Goal: Task Accomplishment & Management: Use online tool/utility

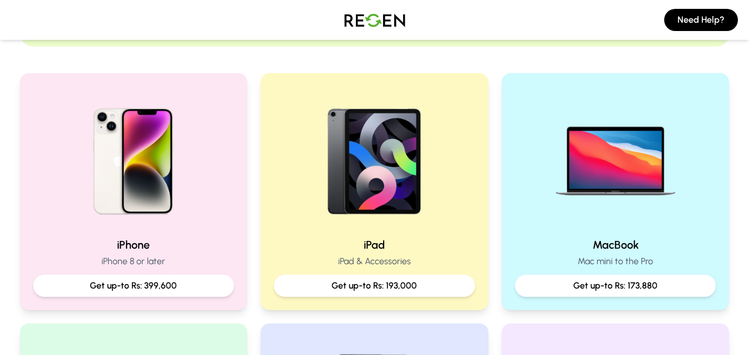
scroll to position [222, 0]
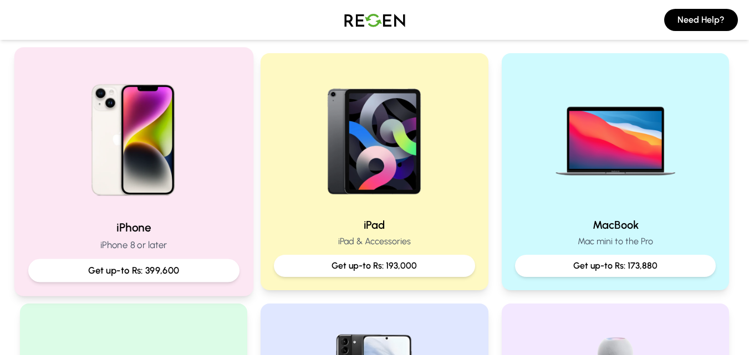
click at [169, 272] on p "Get up-to Rs: 399,600" at bounding box center [133, 271] width 192 height 14
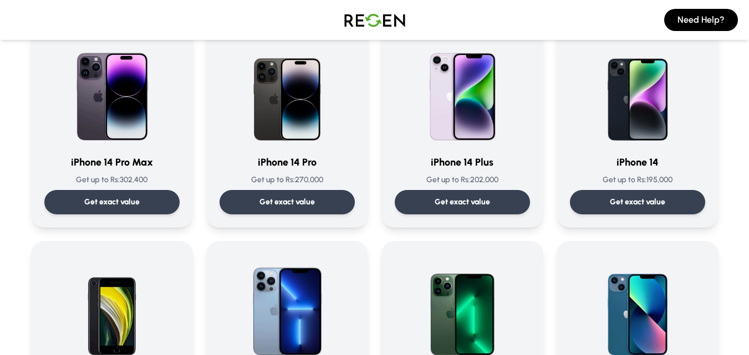
scroll to position [388, 0]
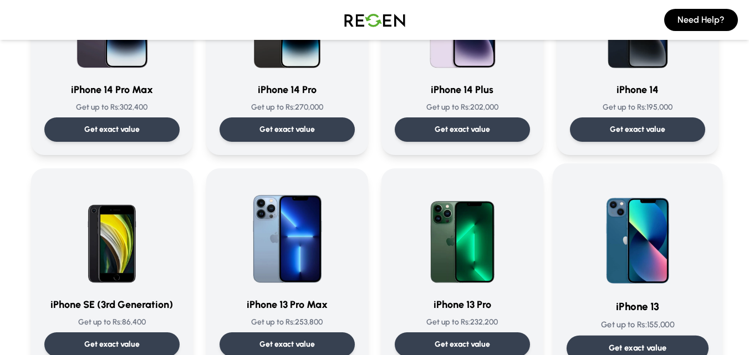
click at [649, 334] on div "iPhone 13 Get up to Rs: 155,000 Get exact value" at bounding box center [637, 269] width 142 height 184
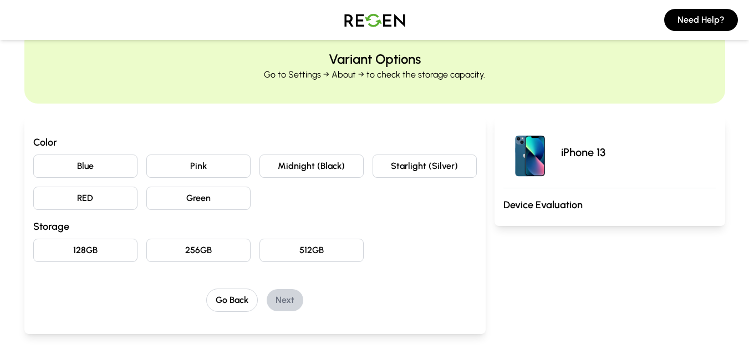
scroll to position [55, 0]
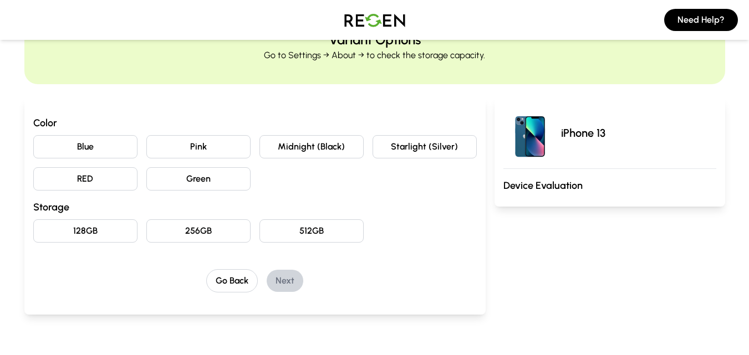
click at [93, 185] on button "RED" at bounding box center [85, 178] width 104 height 23
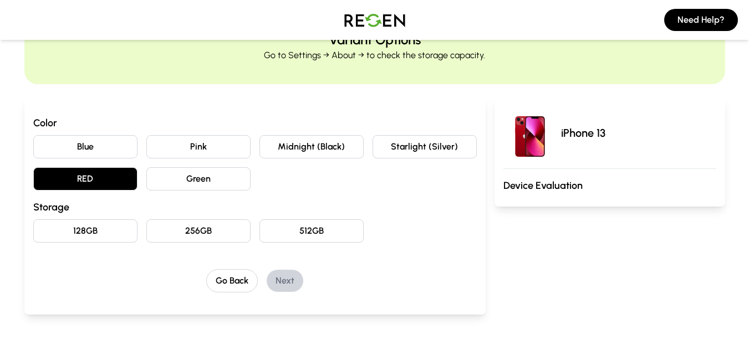
scroll to position [166, 0]
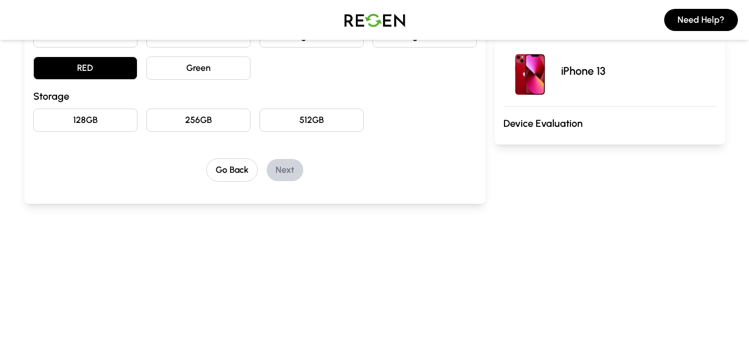
click at [114, 123] on button "128GB" at bounding box center [85, 120] width 104 height 23
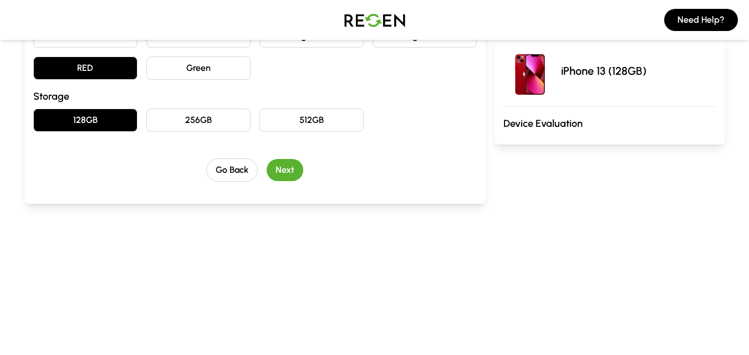
click at [296, 172] on button "Next" at bounding box center [285, 170] width 37 height 22
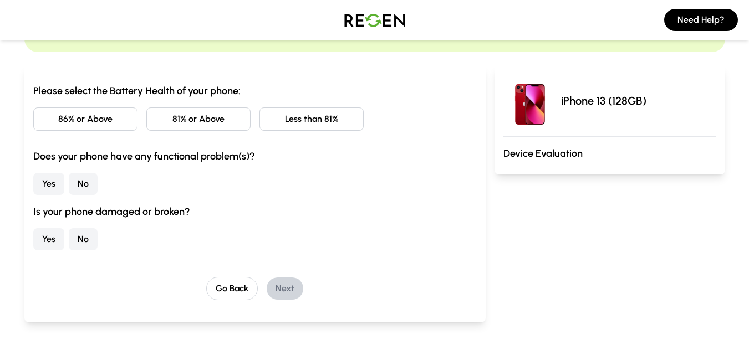
scroll to position [0, 0]
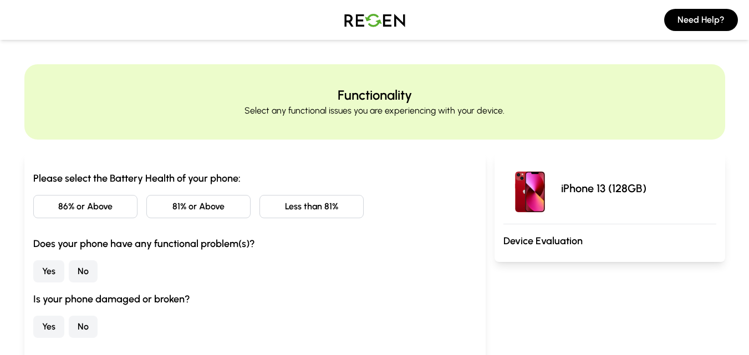
click at [210, 204] on button "81% or Above" at bounding box center [198, 206] width 104 height 23
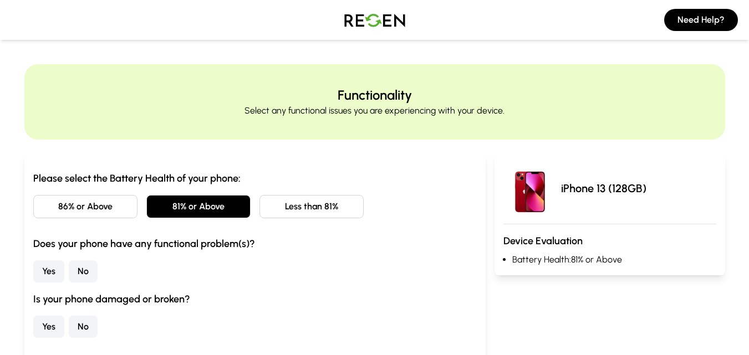
scroll to position [55, 0]
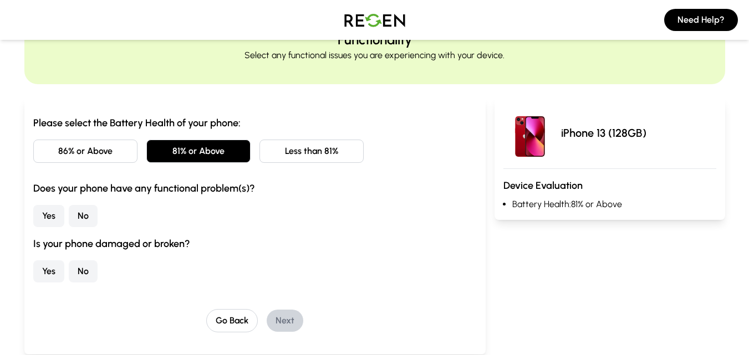
click at [84, 216] on button "No" at bounding box center [83, 216] width 29 height 22
click at [85, 276] on button "No" at bounding box center [83, 272] width 29 height 22
click at [283, 313] on button "Next" at bounding box center [285, 321] width 37 height 22
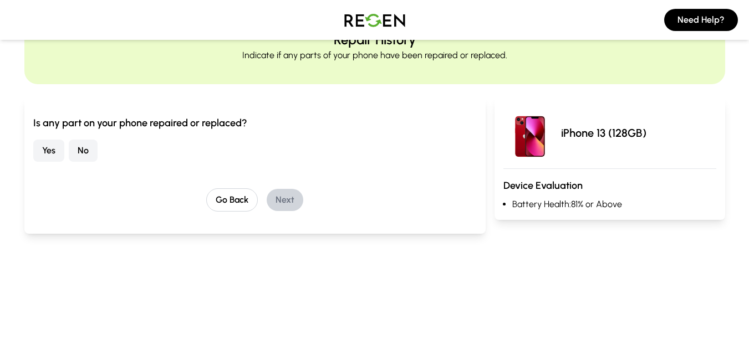
click at [72, 153] on button "No" at bounding box center [83, 151] width 29 height 22
click at [284, 201] on button "Next" at bounding box center [285, 200] width 37 height 22
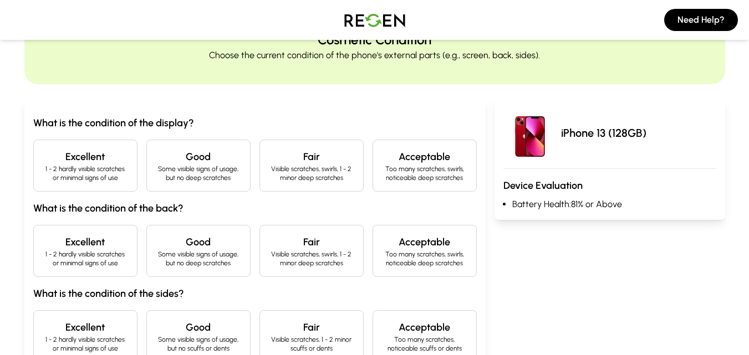
click at [105, 172] on p "1 - 2 hardly visible scratches or minimal signs of use" at bounding box center [85, 174] width 85 height 18
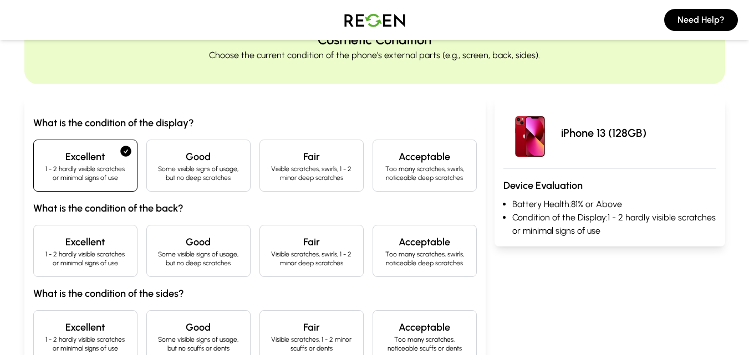
click at [103, 242] on h4 "Excellent" at bounding box center [85, 243] width 85 height 16
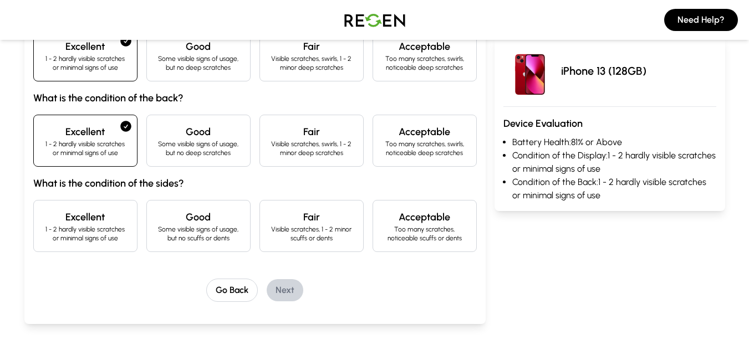
scroll to position [166, 0]
click at [111, 210] on h4 "Excellent" at bounding box center [85, 217] width 85 height 16
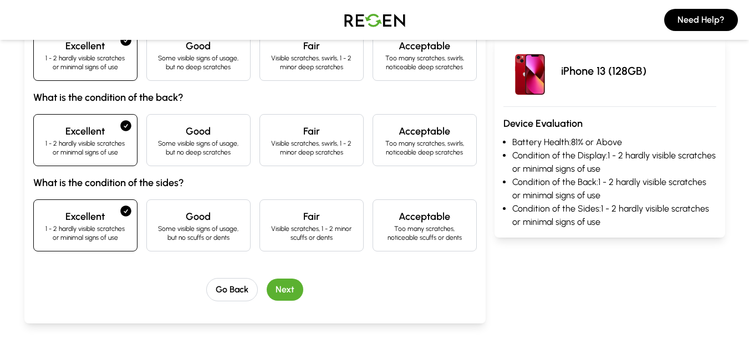
click at [289, 292] on button "Next" at bounding box center [285, 290] width 37 height 22
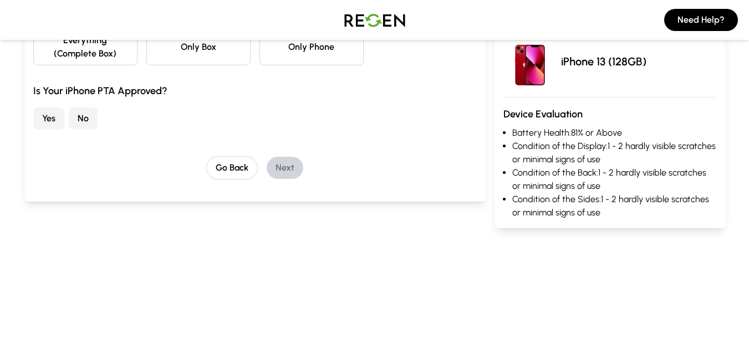
click at [81, 128] on button "No" at bounding box center [83, 119] width 29 height 22
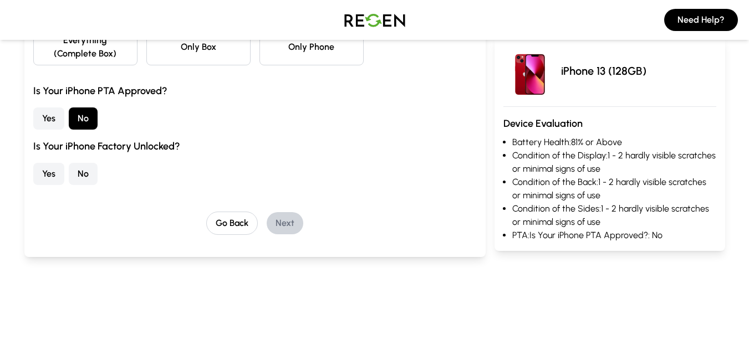
click at [84, 177] on button "No" at bounding box center [83, 174] width 29 height 22
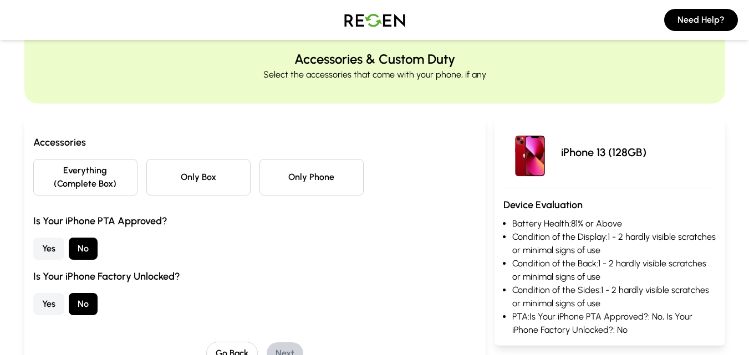
scroll to position [55, 0]
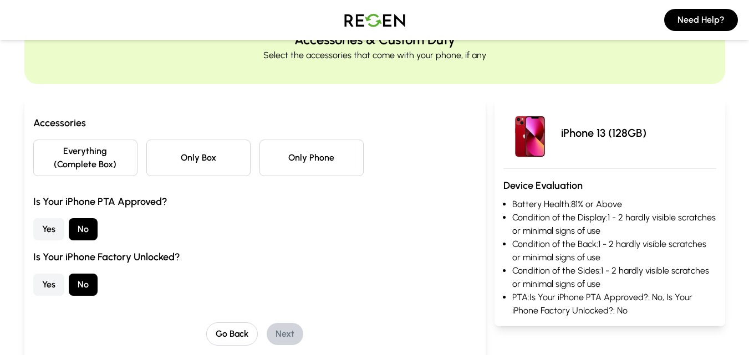
click at [102, 167] on button "Everything (Complete Box)" at bounding box center [85, 158] width 104 height 37
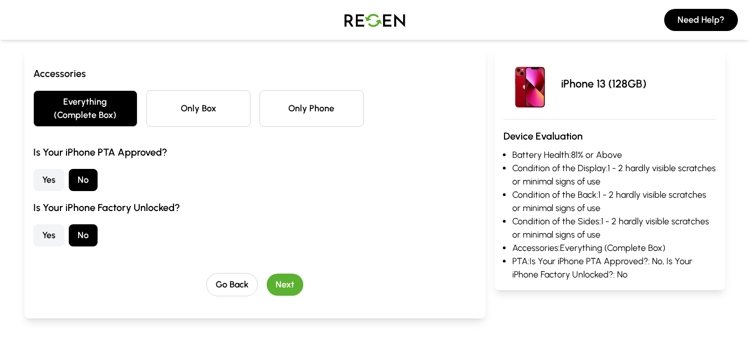
scroll to position [166, 0]
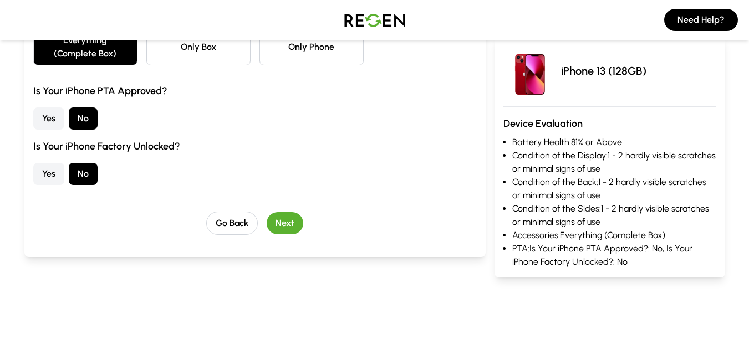
click at [281, 223] on button "Next" at bounding box center [285, 223] width 37 height 22
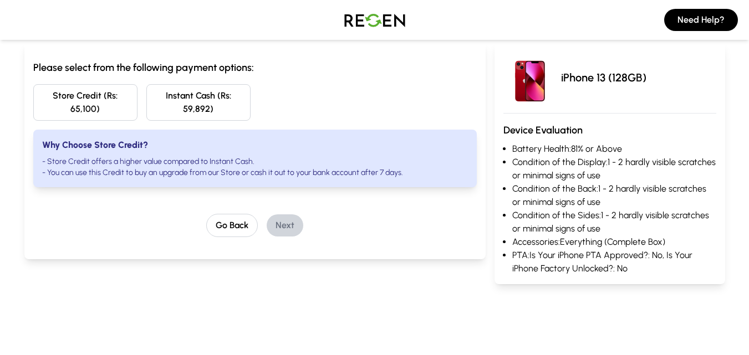
scroll to position [55, 0]
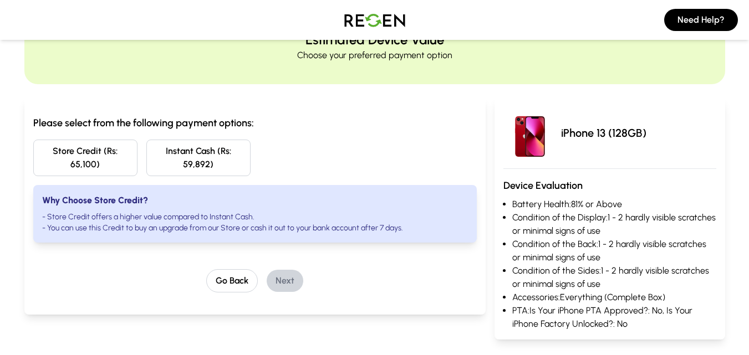
click at [99, 172] on button "Store Credit (Rs: 65,100)" at bounding box center [85, 158] width 104 height 37
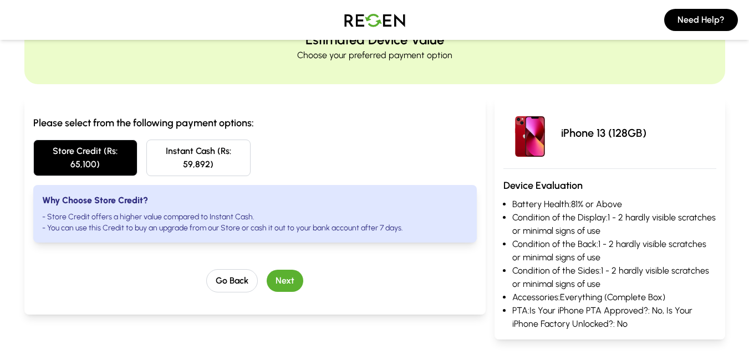
click at [291, 277] on button "Next" at bounding box center [285, 281] width 37 height 22
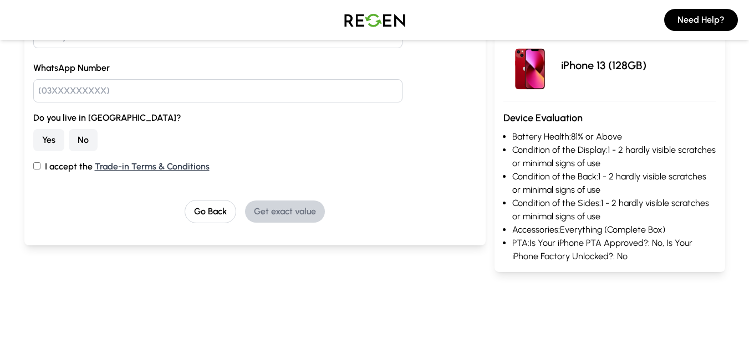
scroll to position [0, 0]
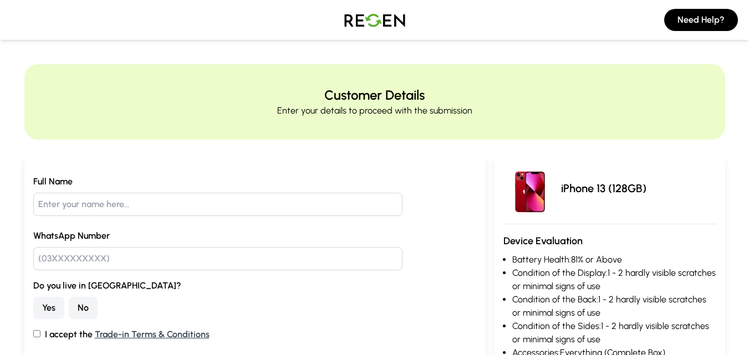
click at [387, 27] on img at bounding box center [375, 19] width 78 height 31
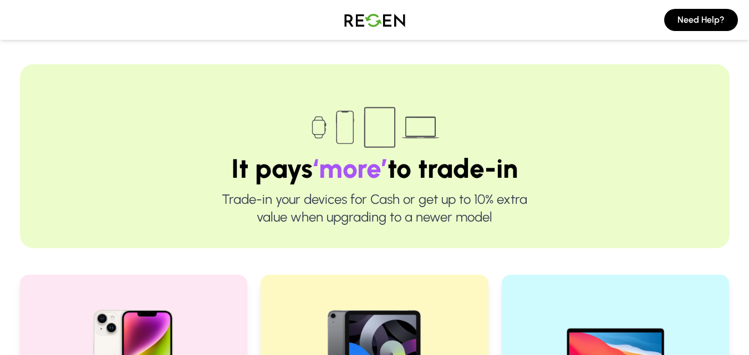
click at [359, 23] on img at bounding box center [375, 19] width 78 height 31
